Goal: Task Accomplishment & Management: Use online tool/utility

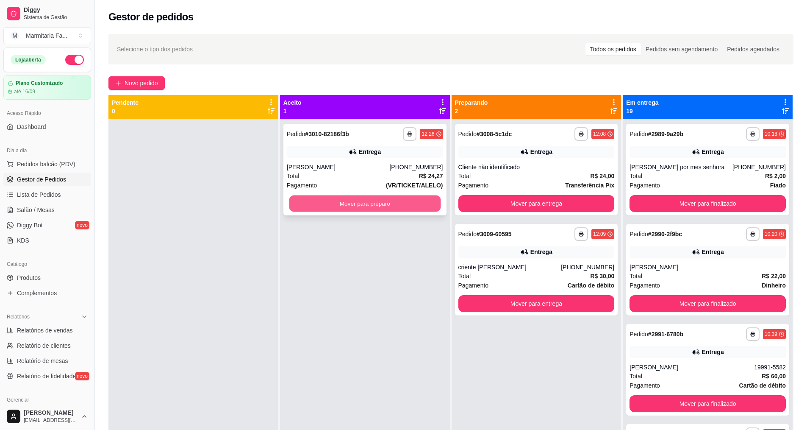
click at [404, 209] on button "Mover para preparo" at bounding box center [365, 203] width 152 height 17
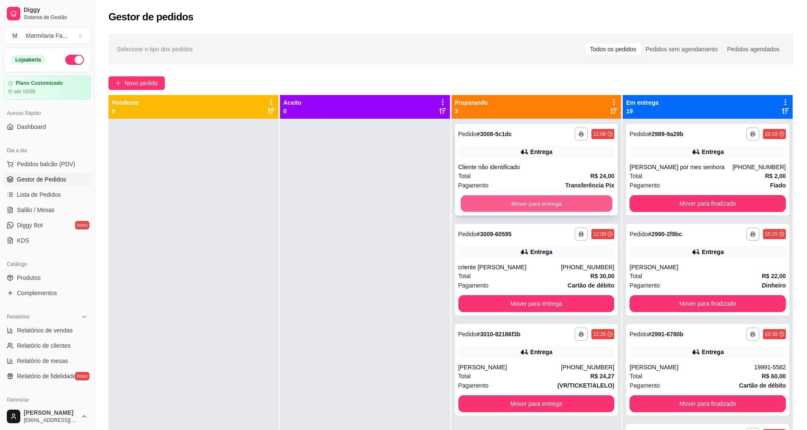
click at [531, 204] on button "Mover para entrega" at bounding box center [537, 203] width 152 height 17
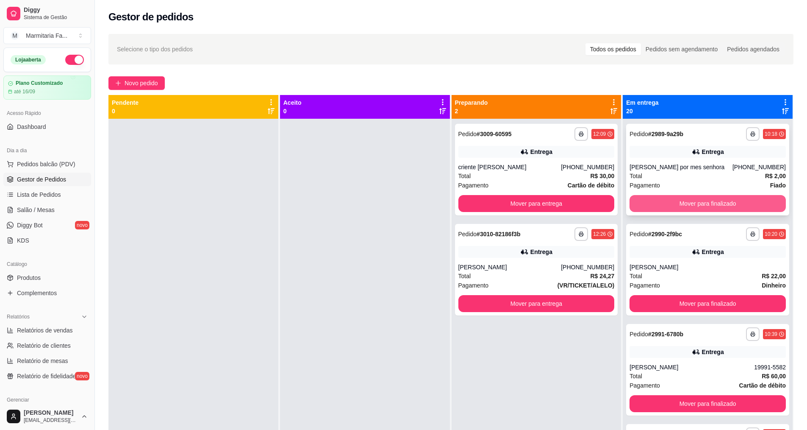
click at [673, 203] on button "Mover para finalizado" at bounding box center [708, 203] width 156 height 17
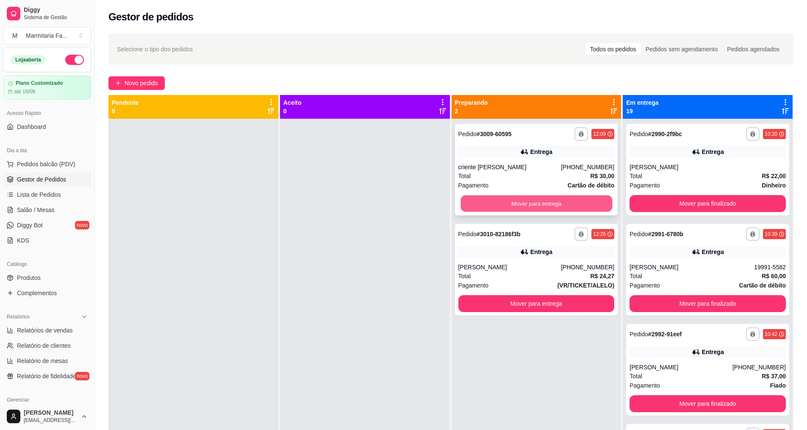
click at [593, 204] on button "Mover para entrega" at bounding box center [537, 203] width 152 height 17
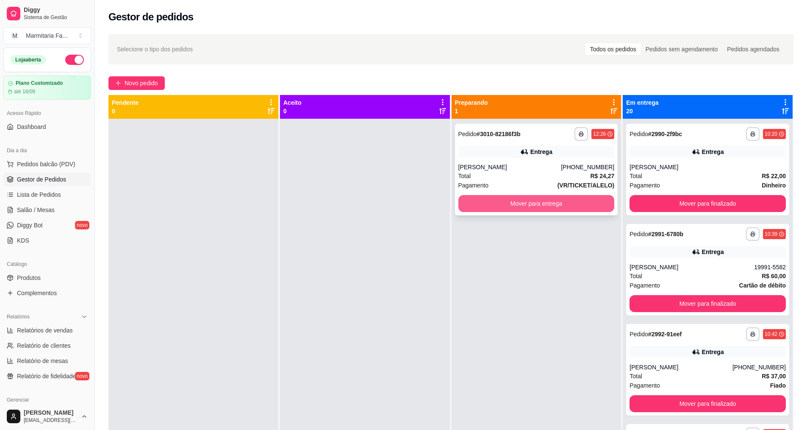
click at [595, 200] on button "Mover para entrega" at bounding box center [537, 203] width 156 height 17
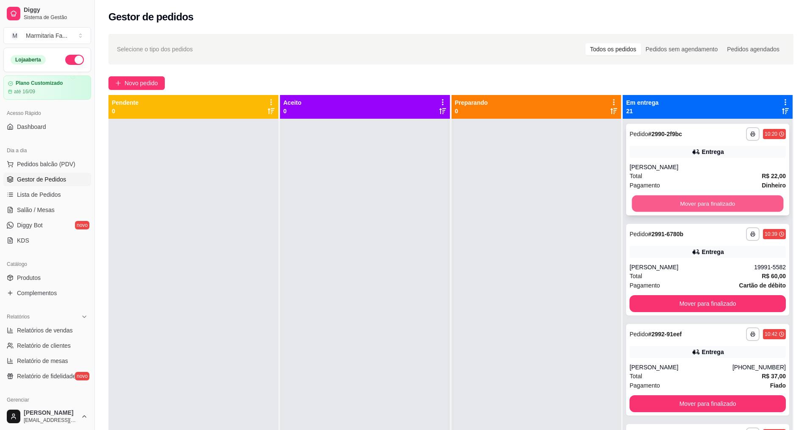
click at [656, 200] on button "Mover para finalizado" at bounding box center [708, 203] width 152 height 17
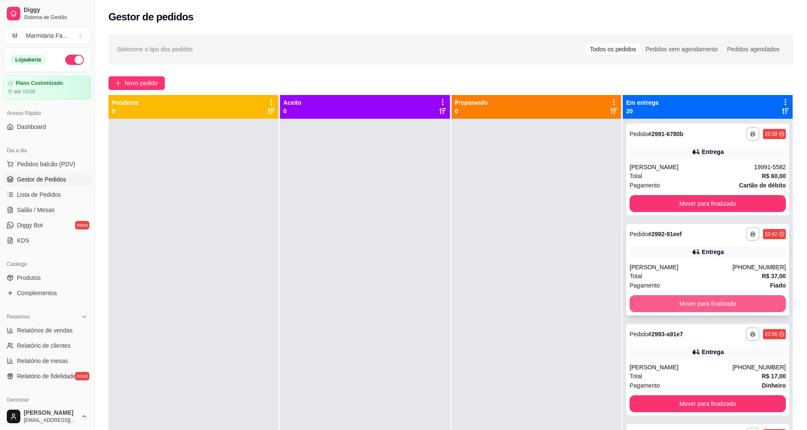
click at [687, 298] on button "Mover para finalizado" at bounding box center [708, 303] width 156 height 17
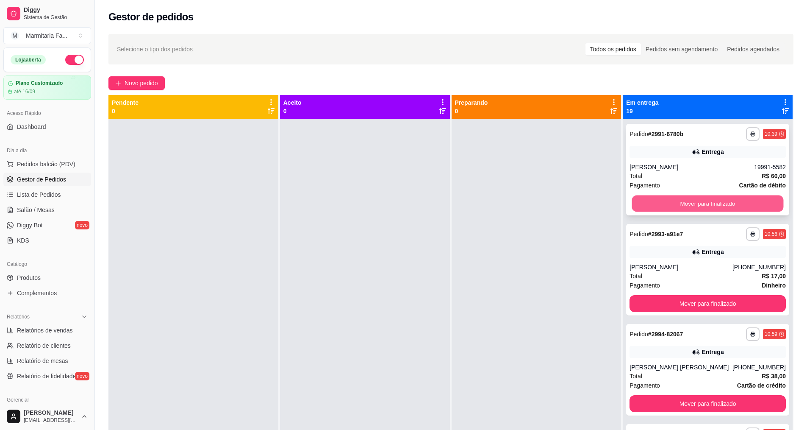
click at [690, 207] on button "Mover para finalizado" at bounding box center [708, 203] width 152 height 17
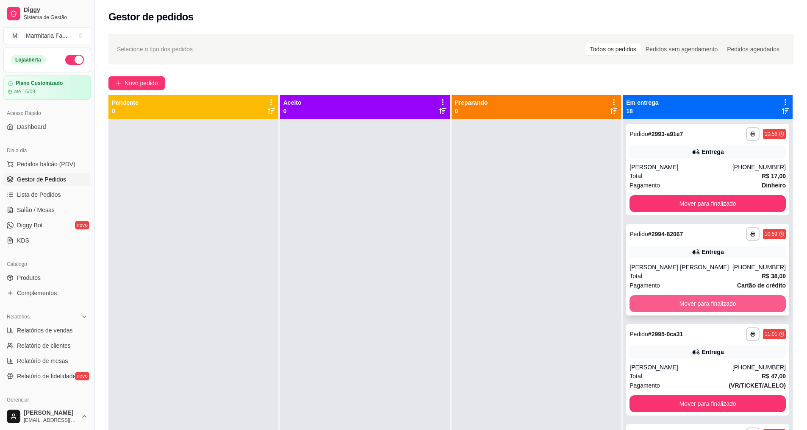
click at [704, 298] on button "Mover para finalizado" at bounding box center [708, 303] width 156 height 17
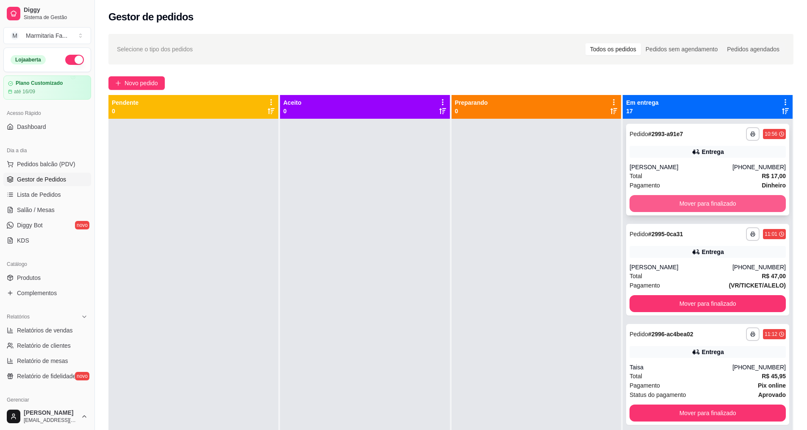
click at [704, 204] on button "Mover para finalizado" at bounding box center [708, 203] width 156 height 17
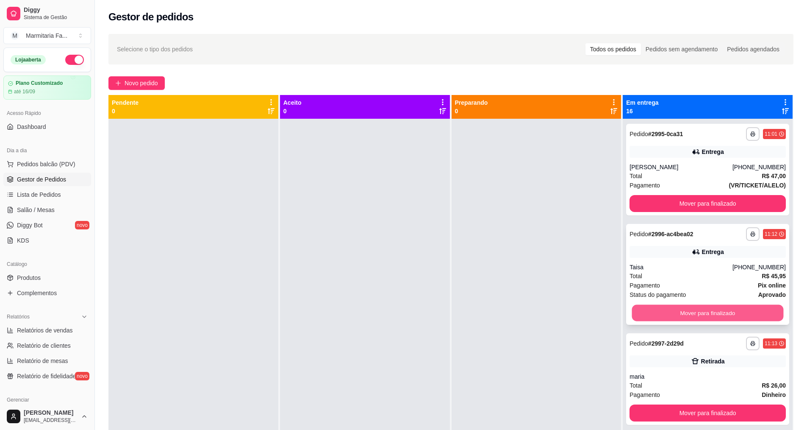
click at [707, 307] on button "Mover para finalizado" at bounding box center [708, 313] width 152 height 17
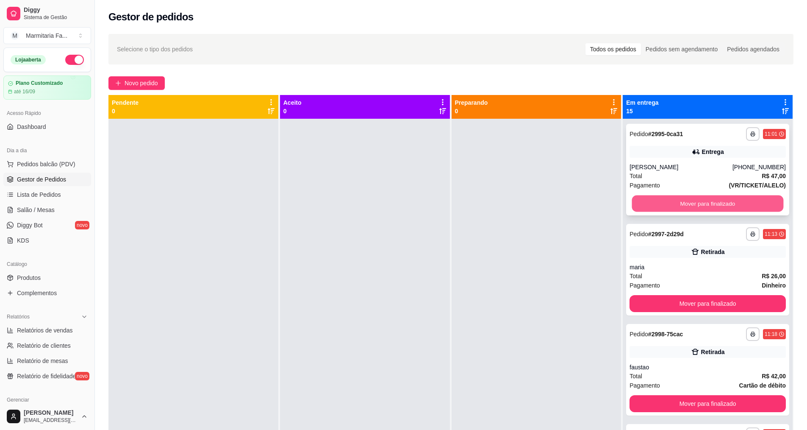
click at [703, 207] on button "Mover para finalizado" at bounding box center [708, 203] width 152 height 17
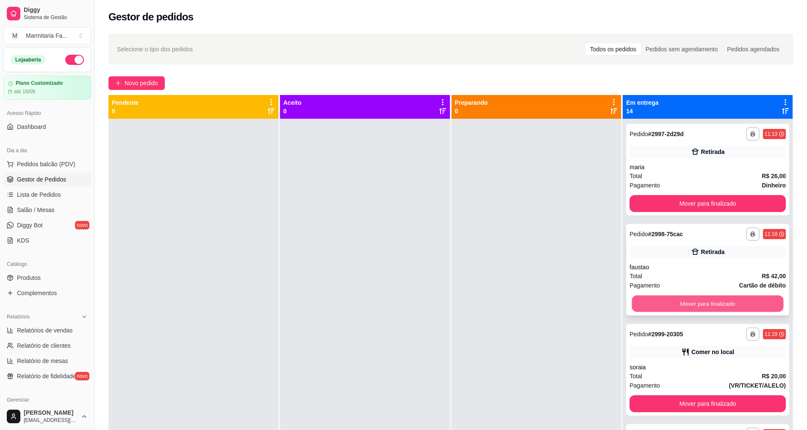
click at [670, 306] on button "Mover para finalizado" at bounding box center [708, 303] width 152 height 17
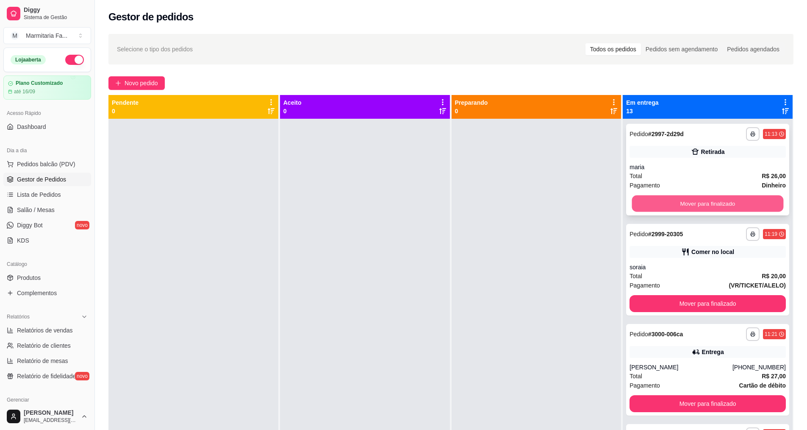
click at [659, 208] on button "Mover para finalizado" at bounding box center [708, 203] width 152 height 17
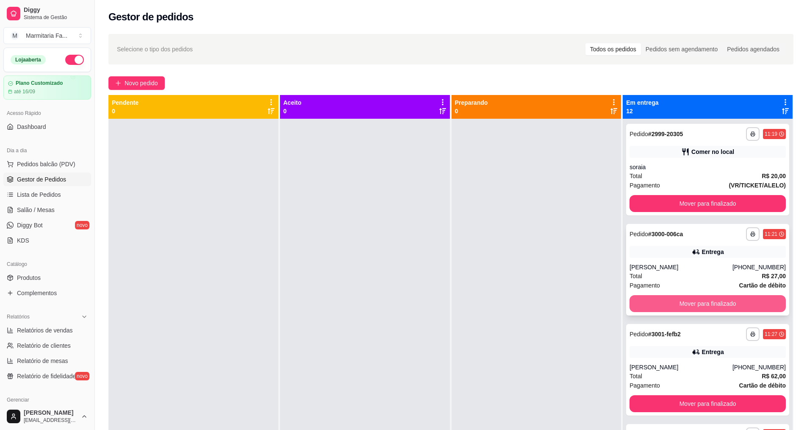
click at [679, 301] on button "Mover para finalizado" at bounding box center [708, 303] width 156 height 17
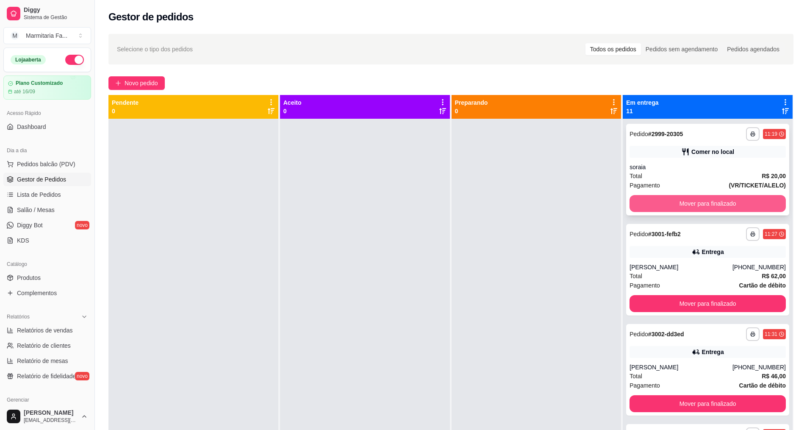
click at [681, 205] on button "Mover para finalizado" at bounding box center [708, 203] width 156 height 17
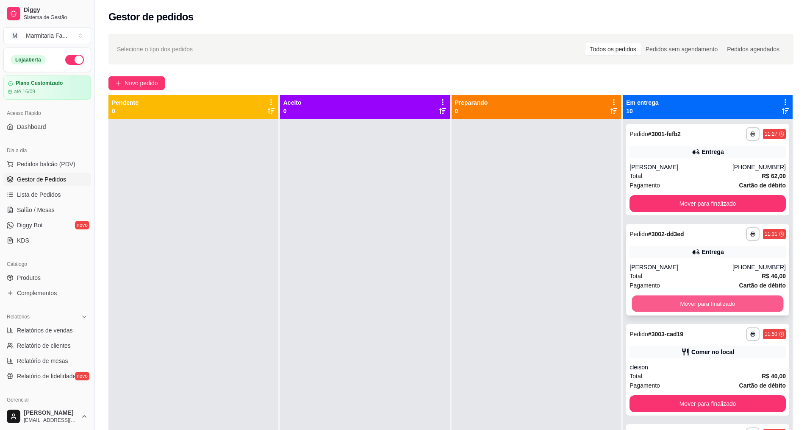
click at [691, 311] on button "Mover para finalizado" at bounding box center [708, 303] width 152 height 17
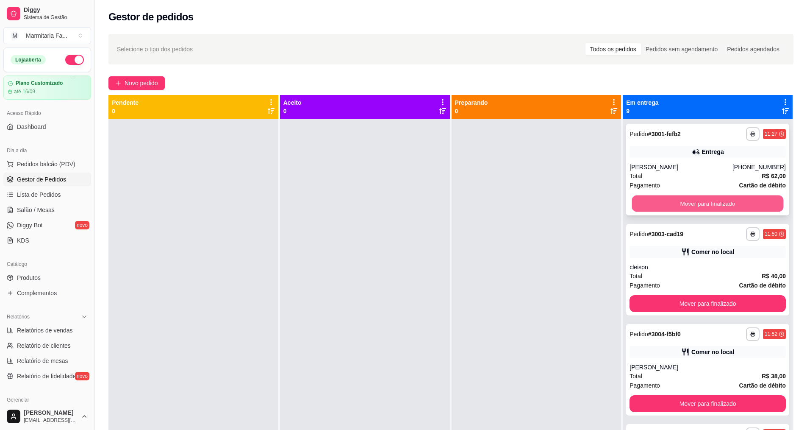
click at [707, 202] on button "Mover para finalizado" at bounding box center [708, 203] width 152 height 17
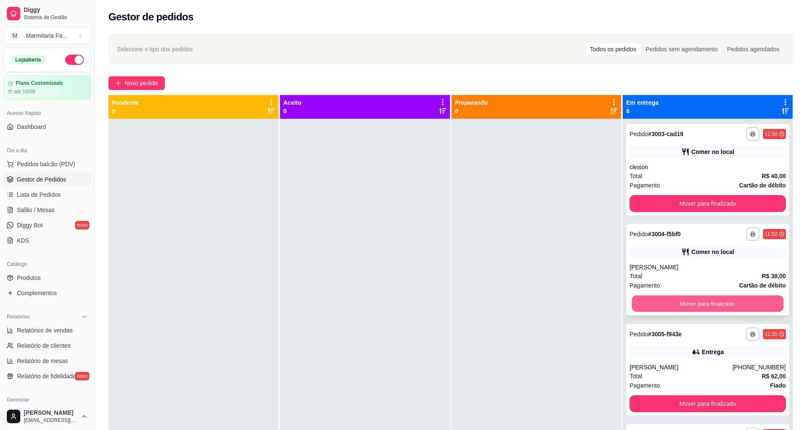
click at [694, 300] on button "Mover para finalizado" at bounding box center [708, 303] width 152 height 17
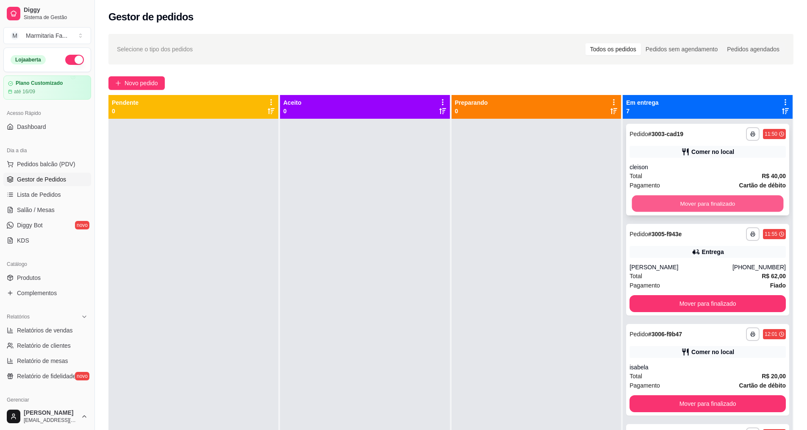
click at [669, 202] on button "Mover para finalizado" at bounding box center [708, 203] width 152 height 17
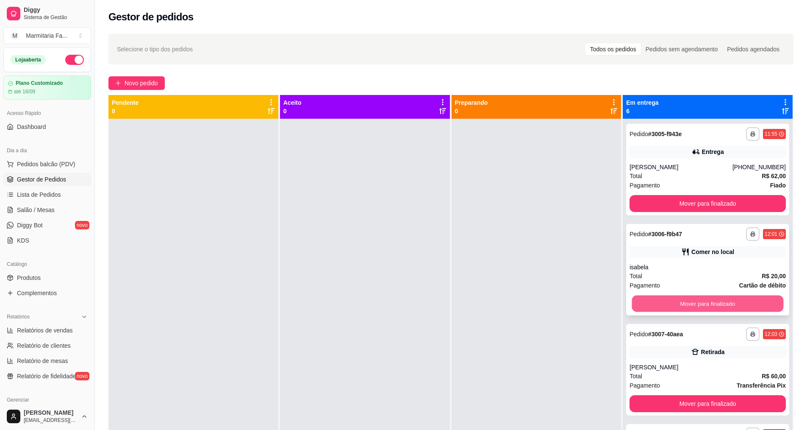
click at [698, 308] on button "Mover para finalizado" at bounding box center [708, 303] width 152 height 17
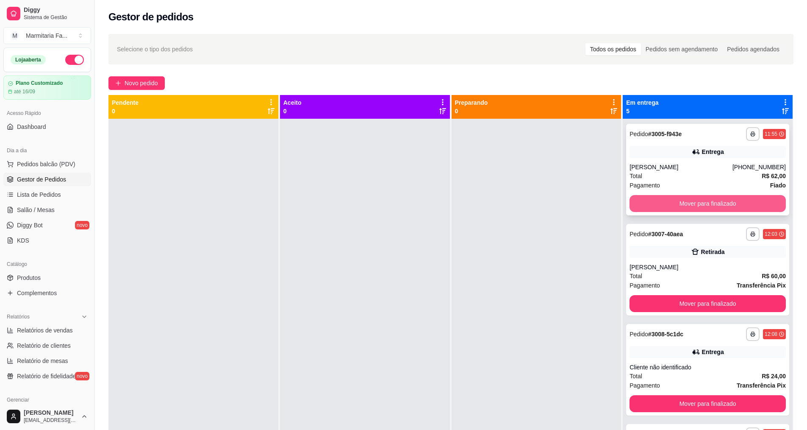
click at [701, 202] on button "Mover para finalizado" at bounding box center [708, 203] width 156 height 17
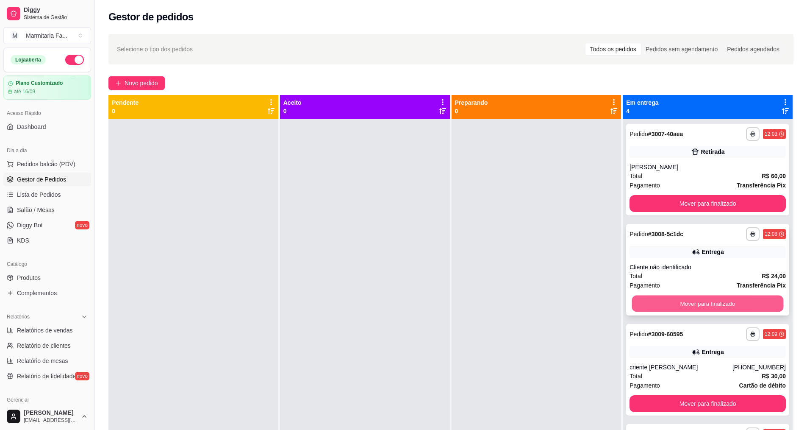
click at [706, 303] on button "Mover para finalizado" at bounding box center [708, 303] width 152 height 17
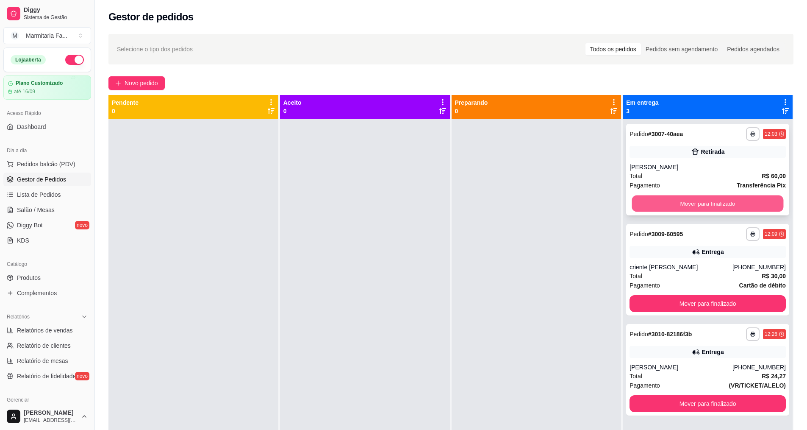
click at [704, 207] on button "Mover para finalizado" at bounding box center [708, 203] width 152 height 17
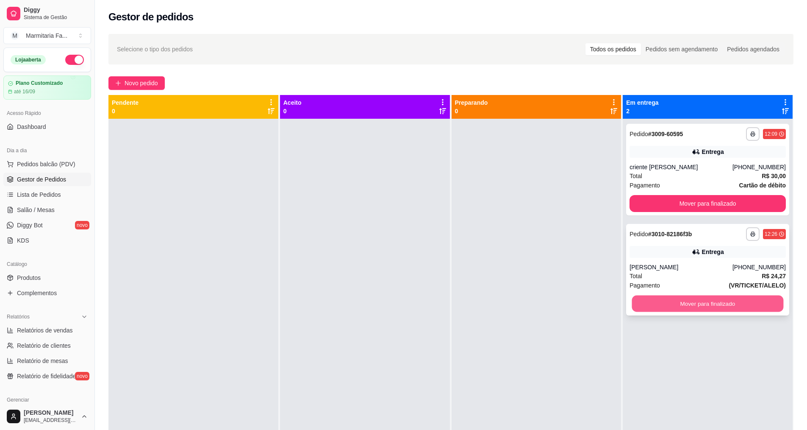
click at [708, 300] on button "Mover para finalizado" at bounding box center [708, 303] width 152 height 17
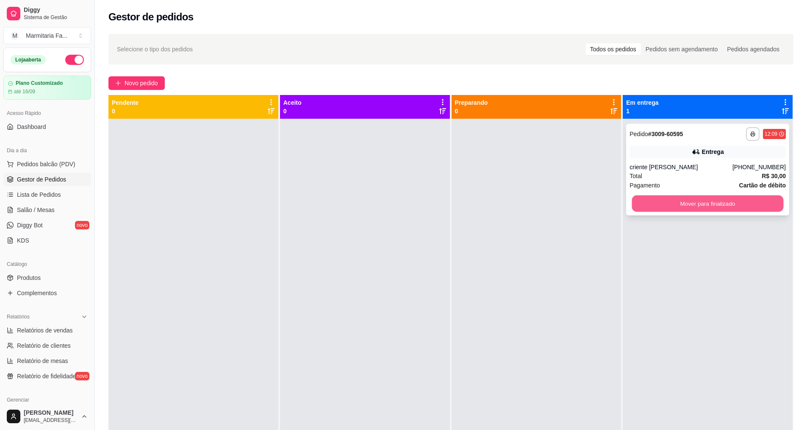
click at [717, 206] on button "Mover para finalizado" at bounding box center [708, 203] width 152 height 17
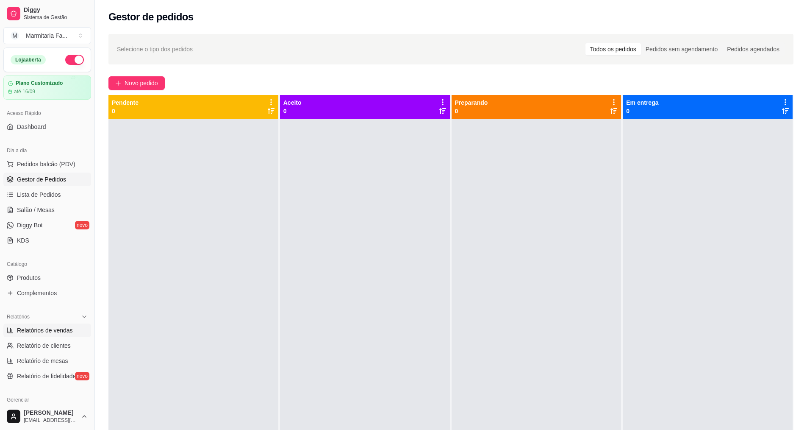
click at [24, 332] on span "Relatórios de vendas" at bounding box center [45, 330] width 56 height 8
select select "ALL"
select select "0"
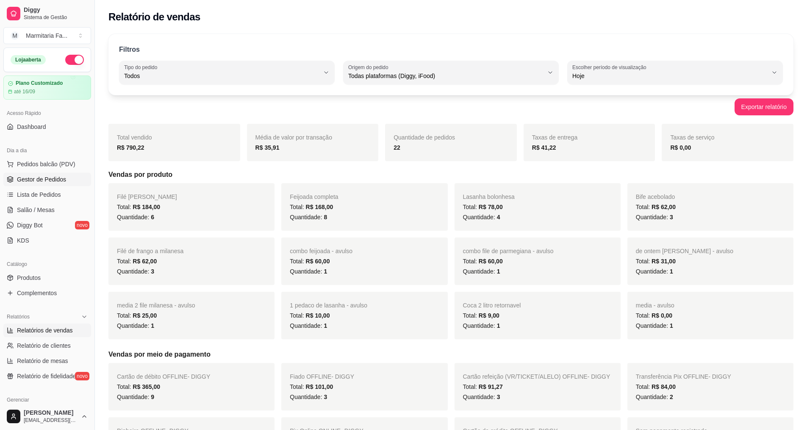
click at [70, 177] on link "Gestor de Pedidos" at bounding box center [47, 179] width 88 height 14
